Goal: Task Accomplishment & Management: Complete application form

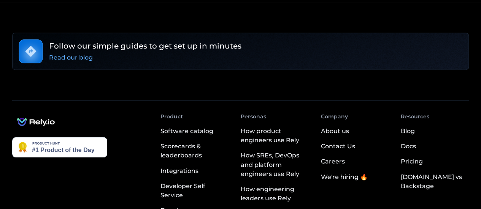
scroll to position [1922, 0]
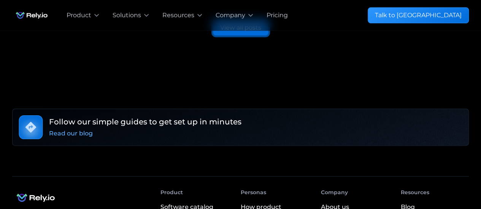
click at [241, 32] on div "View all posts" at bounding box center [240, 27] width 41 height 9
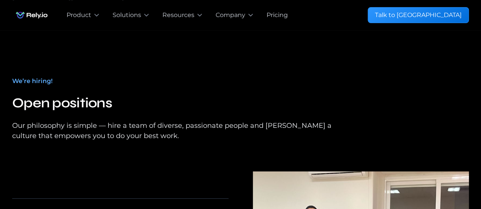
scroll to position [1313, 0]
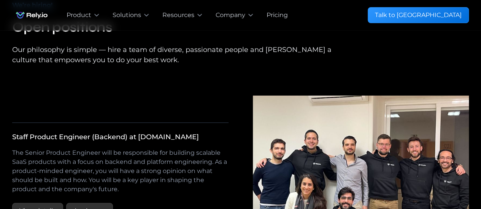
click at [41, 10] on div "We’re hiring!" at bounding box center [32, 5] width 40 height 9
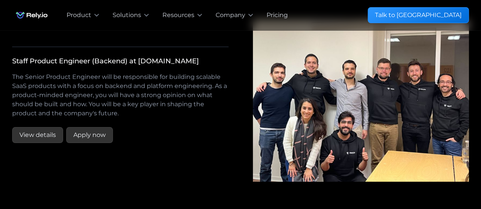
scroll to position [1465, 0]
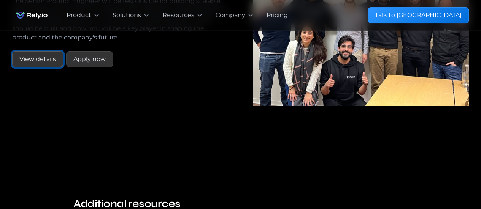
click at [50, 67] on link "View details" at bounding box center [37, 59] width 51 height 16
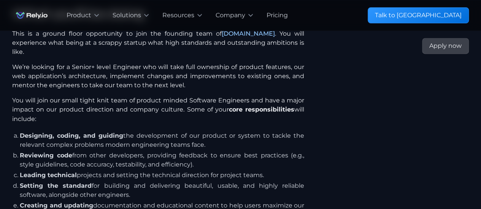
scroll to position [684, 0]
